Goal: Information Seeking & Learning: Learn about a topic

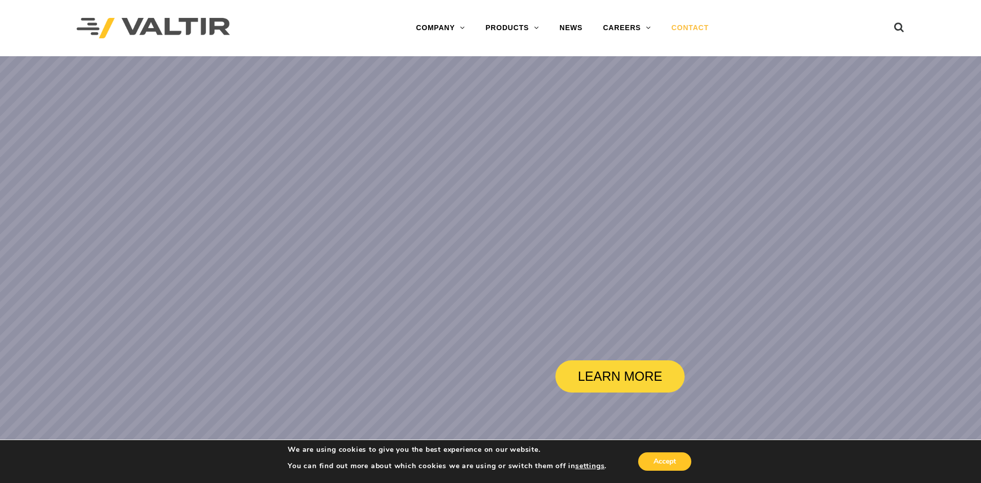
click at [697, 29] on link "CONTACT" at bounding box center [690, 28] width 58 height 20
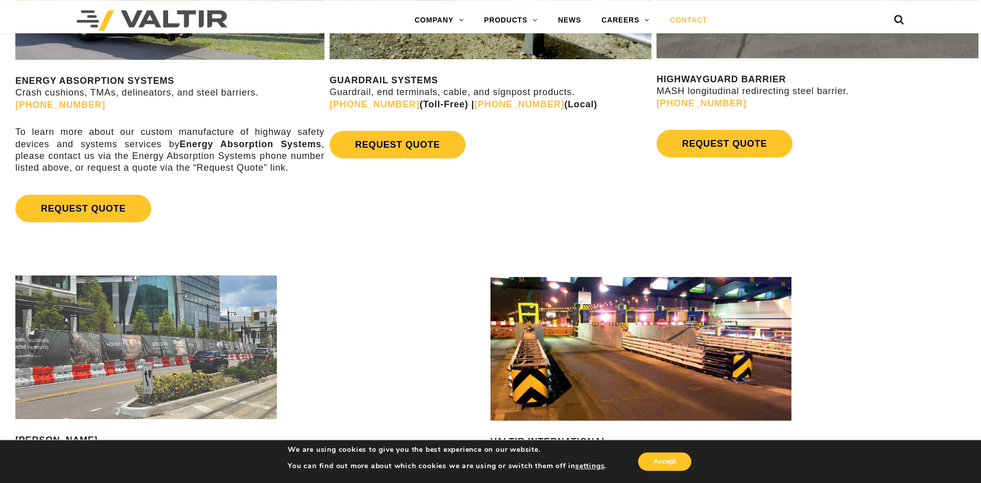
scroll to position [782, 0]
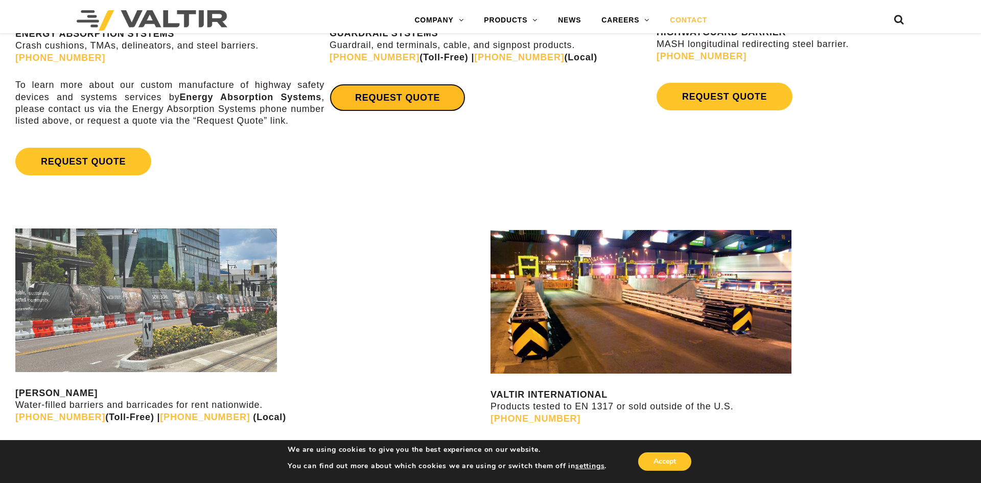
click at [402, 102] on link "REQUEST QUOTE" at bounding box center [398, 98] width 136 height 28
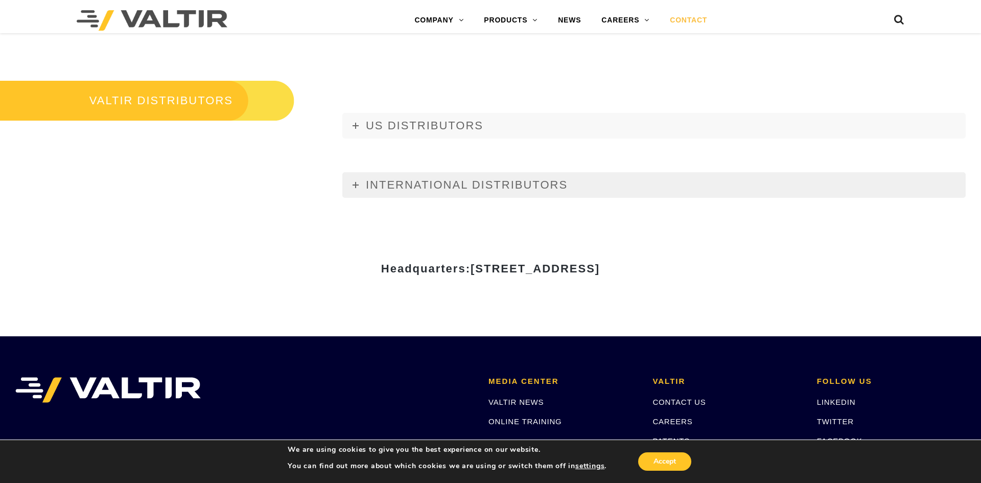
scroll to position [1411, 0]
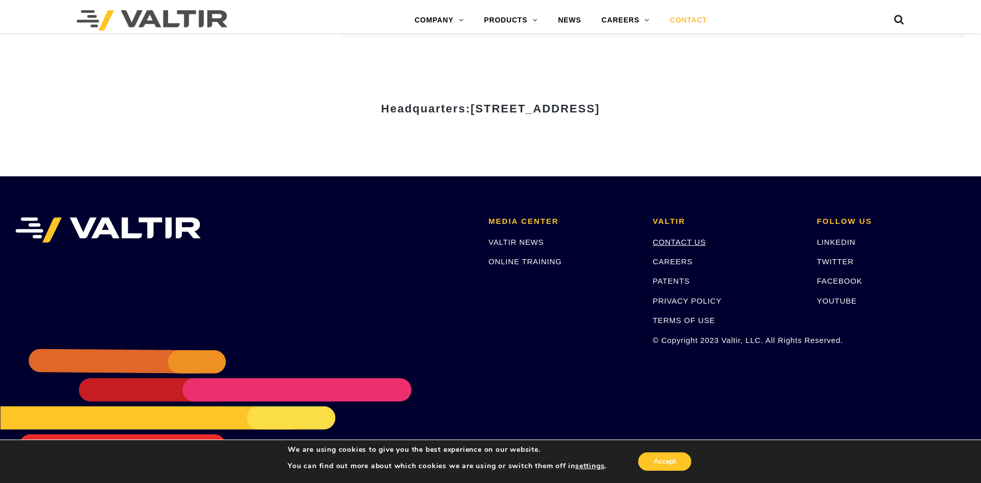
click at [675, 242] on link "CONTACT US" at bounding box center [679, 242] width 53 height 9
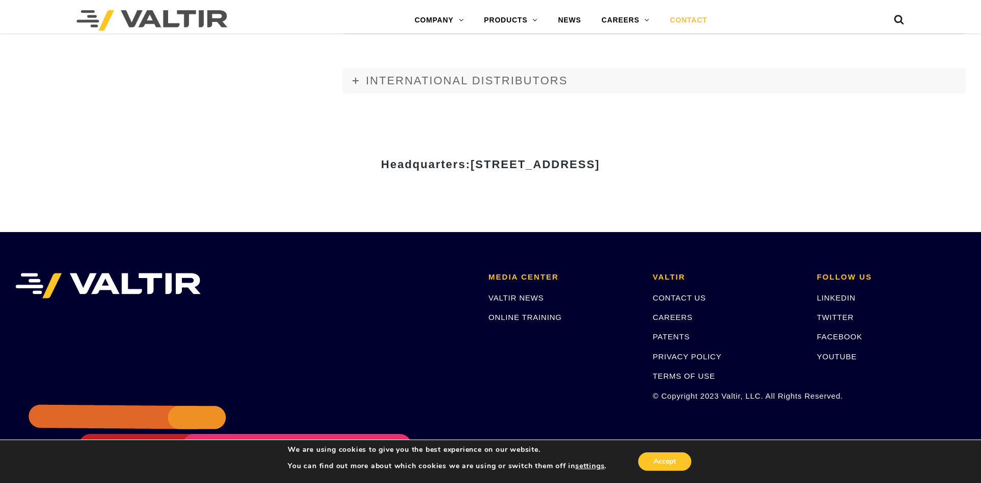
scroll to position [1199, 0]
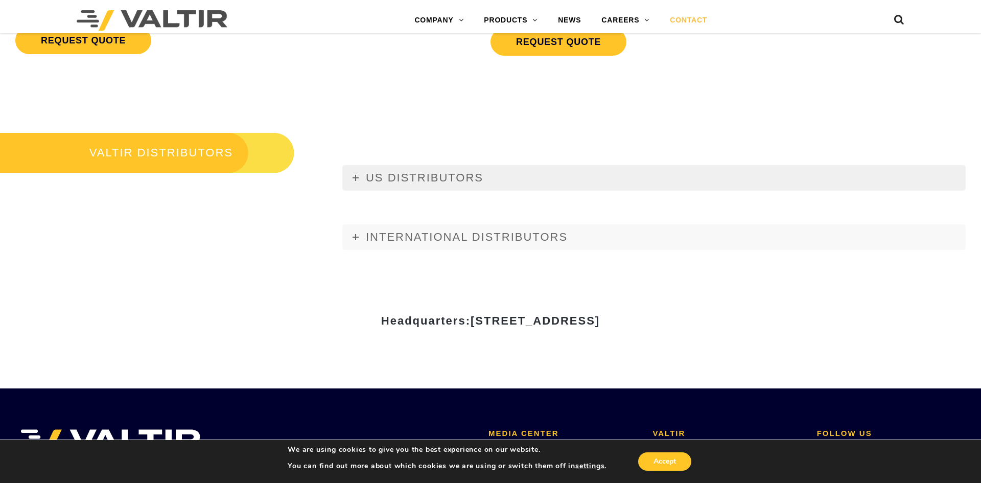
click at [422, 175] on span "US DISTRIBUTORS" at bounding box center [425, 177] width 118 height 13
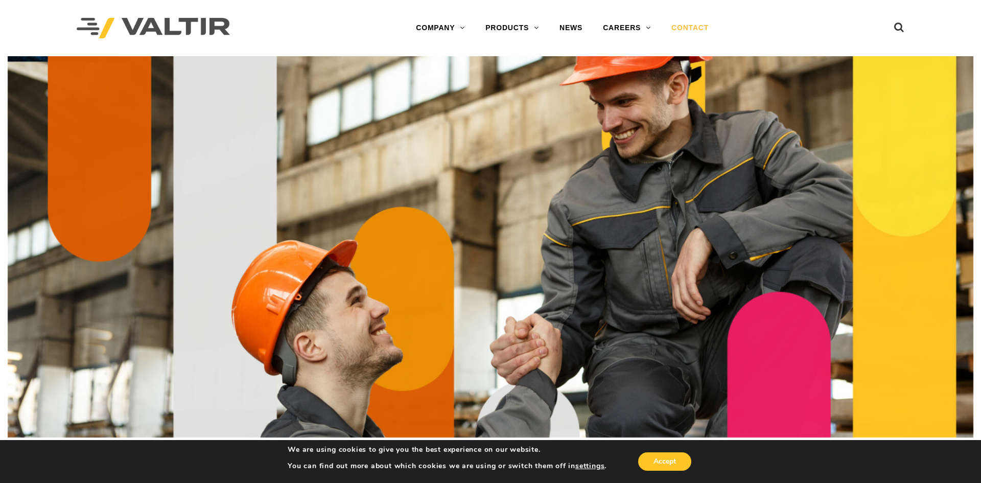
click at [311, 27] on div "Menu COMPANY ABOUT VALTIR OUR HISTORY RENTALS INTERNATIONAL PRODUCTS BARRICADES…" at bounding box center [562, 28] width 505 height 20
click at [329, 23] on div "Menu COMPANY ABOUT VALTIR OUR HISTORY RENTALS INTERNATIONAL PRODUCTS BARRICADES…" at bounding box center [562, 28] width 505 height 20
click at [294, 24] on div at bounding box center [193, 28] width 233 height 56
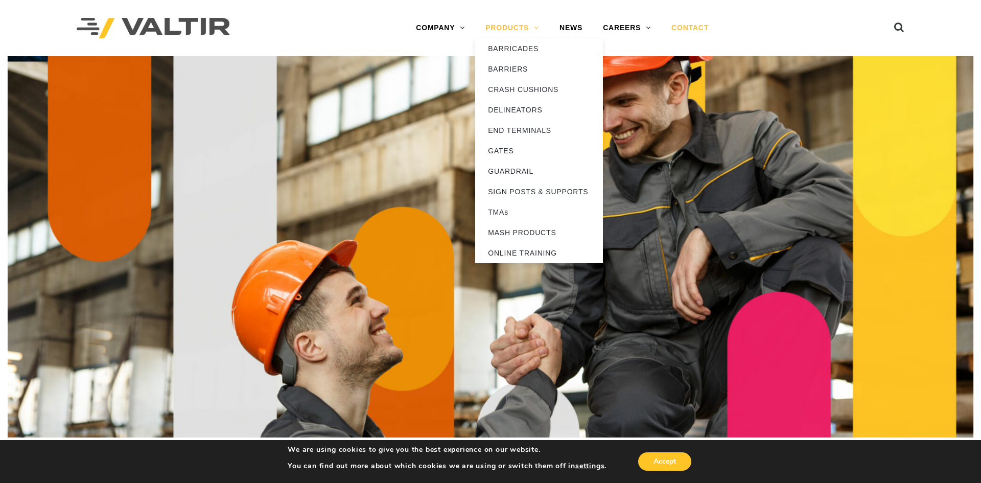
click at [533, 32] on link "PRODUCTS" at bounding box center [512, 28] width 74 height 20
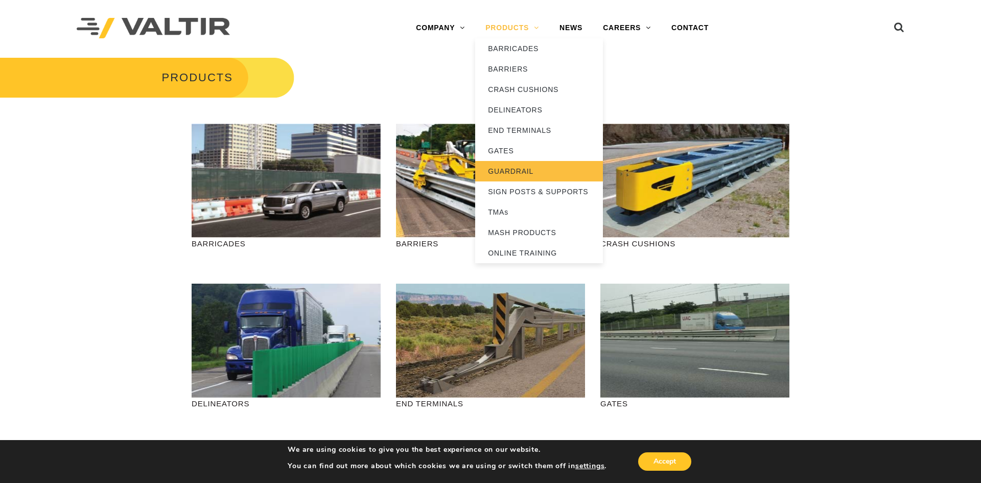
click at [529, 172] on link "GUARDRAIL" at bounding box center [539, 171] width 128 height 20
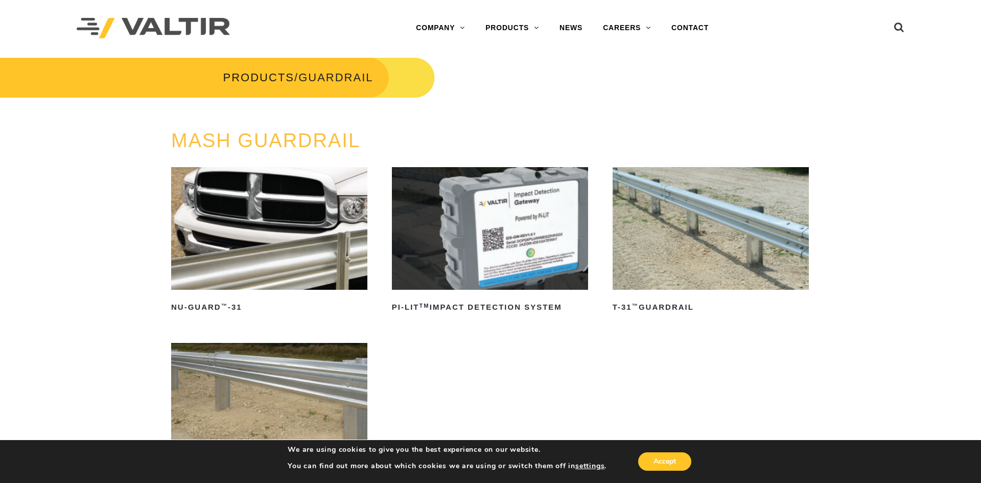
click at [62, 154] on div "MASH GUARDRAIL NU-GUARD ™ -31 Read more PI-LIT TM Impact Detection System Read …" at bounding box center [490, 348] width 981 height 437
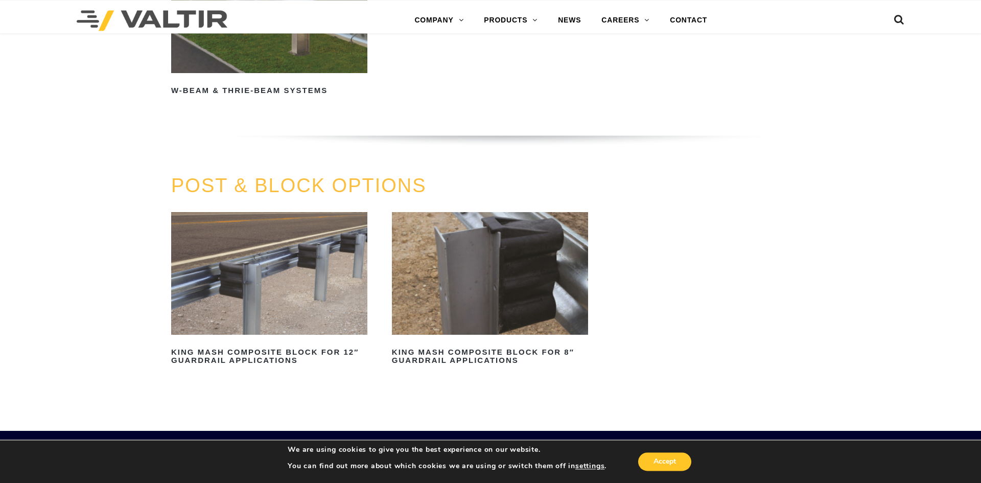
scroll to position [782, 0]
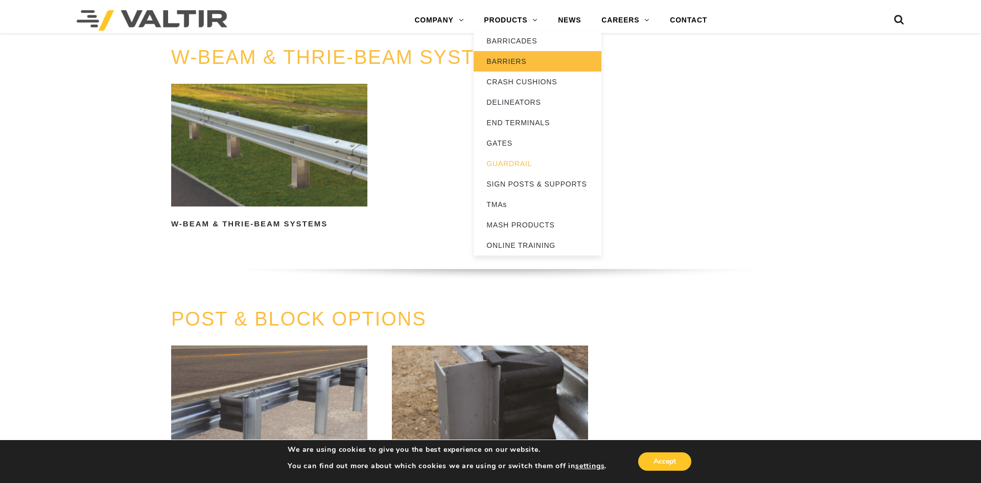
click at [508, 59] on link "BARRIERS" at bounding box center [538, 61] width 128 height 20
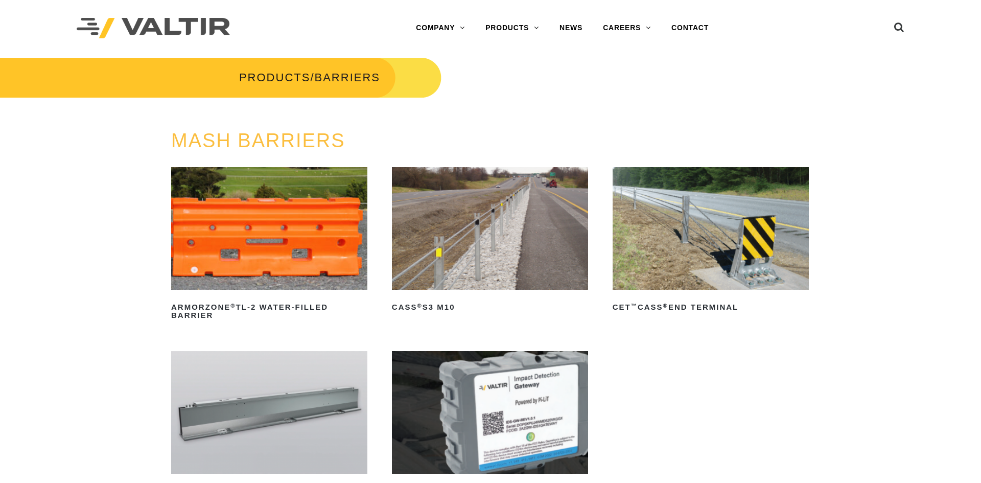
click at [442, 199] on img at bounding box center [490, 228] width 196 height 123
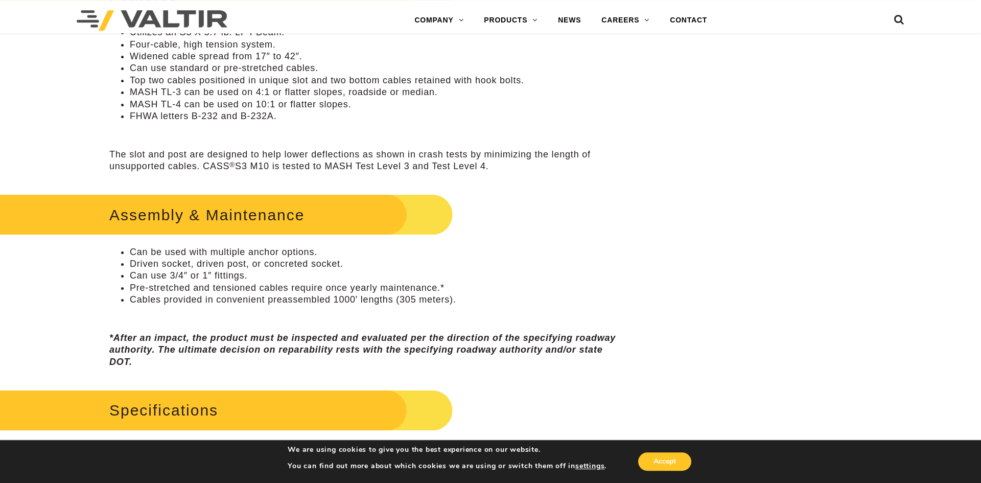
scroll to position [516, 0]
